Goal: Download file/media

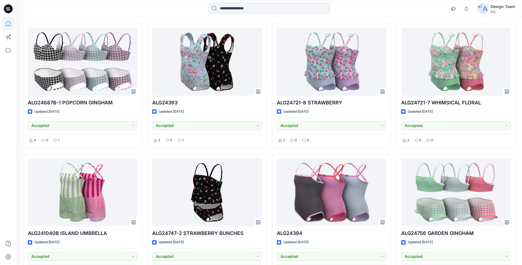
scroll to position [13106, 0]
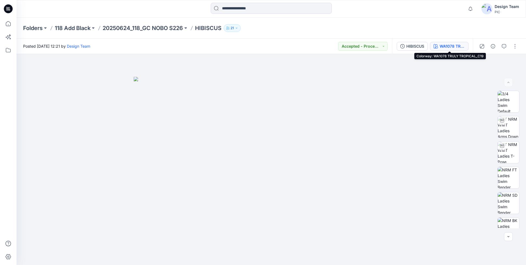
click at [442, 42] on button "WA1078 TRULY TROPICAL_C19" at bounding box center [449, 46] width 39 height 9
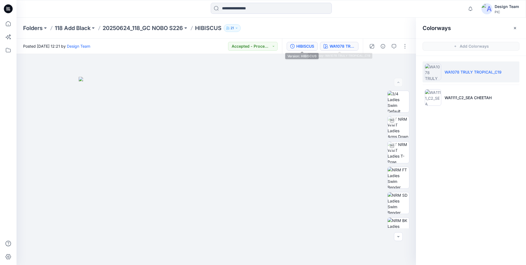
click at [317, 48] on button "HIBISCUS" at bounding box center [302, 46] width 31 height 9
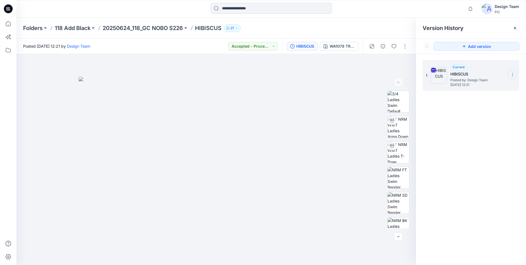
click at [512, 74] on icon at bounding box center [512, 74] width 4 height 4
click at [491, 85] on span "Download Source BW File" at bounding box center [485, 85] width 46 height 7
